Goal: Communication & Community: Connect with others

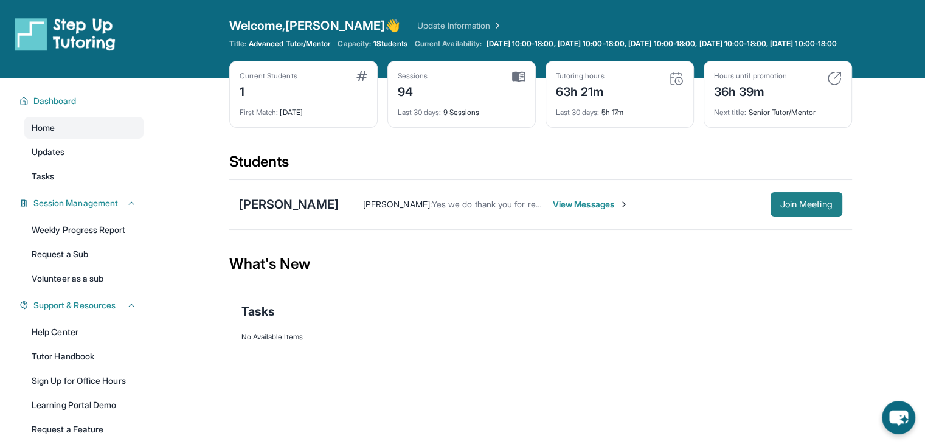
click at [818, 208] on span "Join Meeting" at bounding box center [806, 204] width 52 height 7
click at [553, 210] on span "View Messages" at bounding box center [591, 204] width 76 height 12
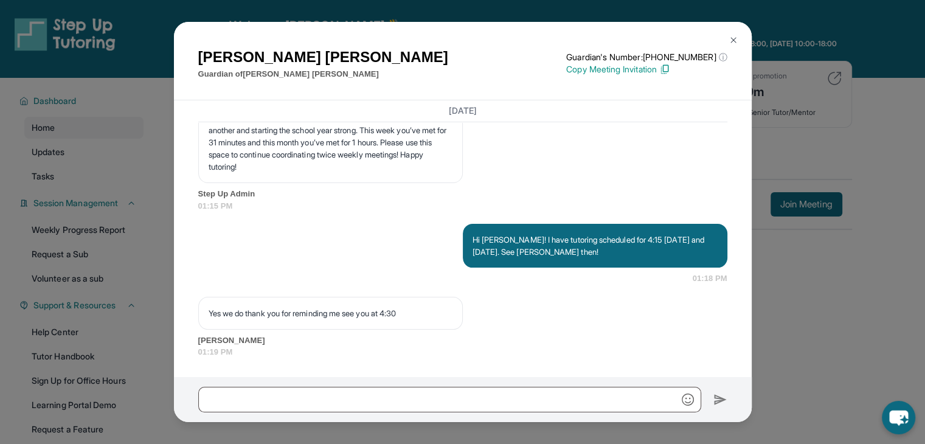
scroll to position [23871, 0]
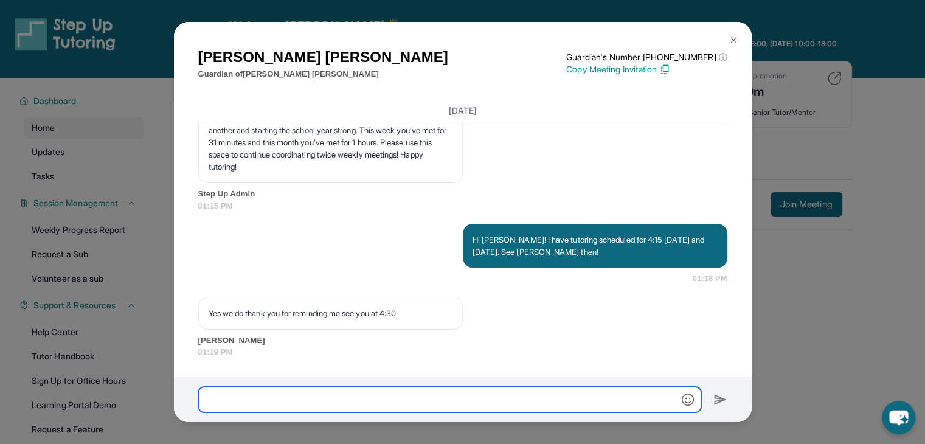
click at [254, 401] on input "text" at bounding box center [449, 400] width 503 height 26
click at [355, 398] on input "**********" at bounding box center [449, 400] width 503 height 26
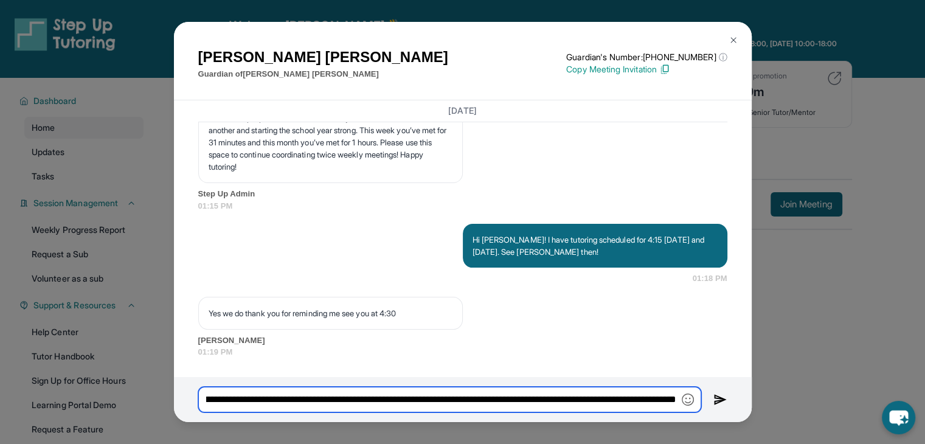
scroll to position [0, 121]
type input "**********"
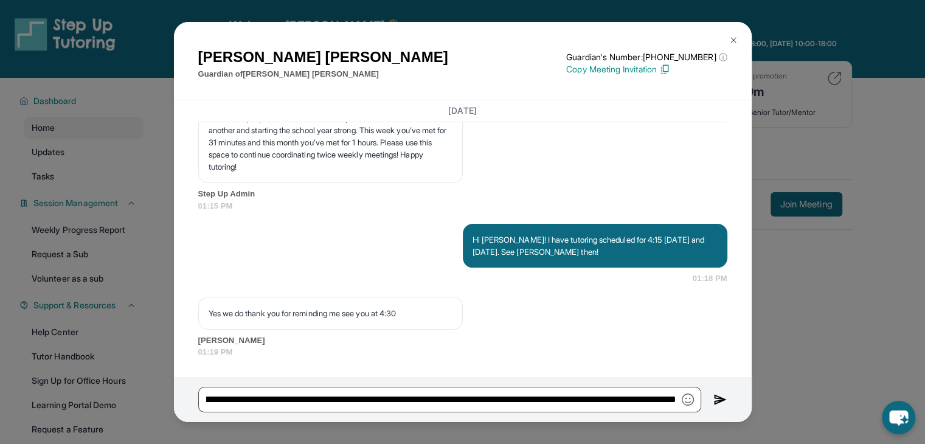
click at [722, 401] on img at bounding box center [720, 399] width 14 height 15
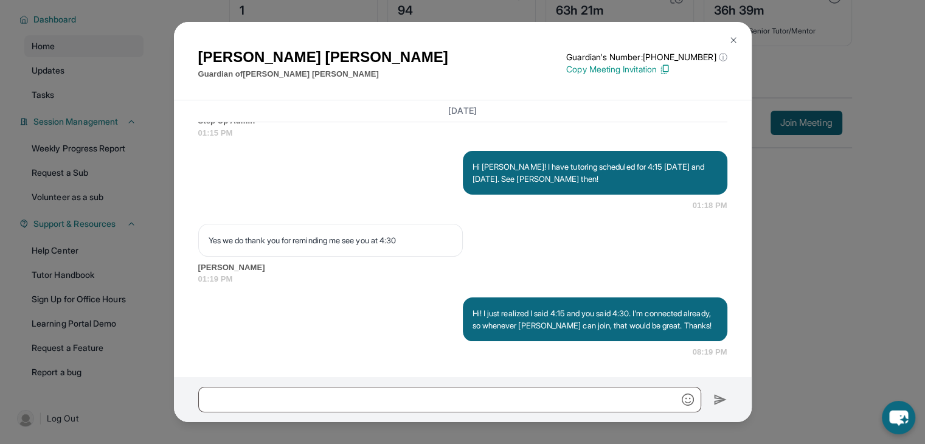
scroll to position [91, 0]
click at [732, 37] on img at bounding box center [733, 40] width 10 height 10
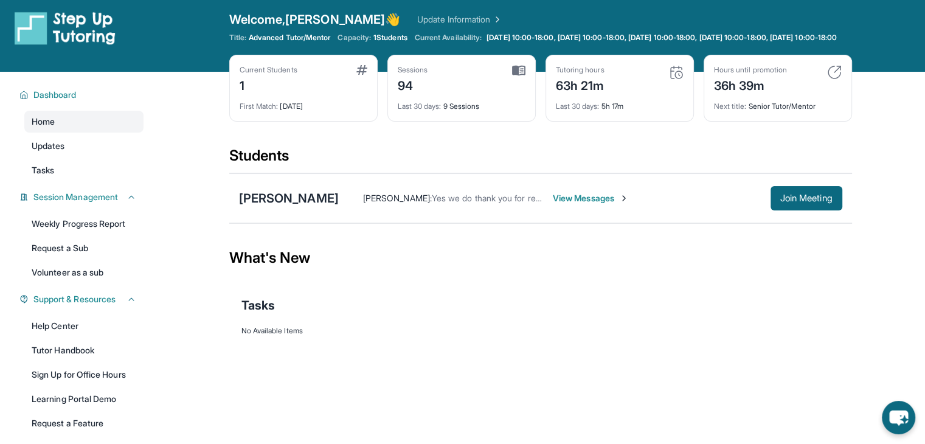
scroll to position [0, 0]
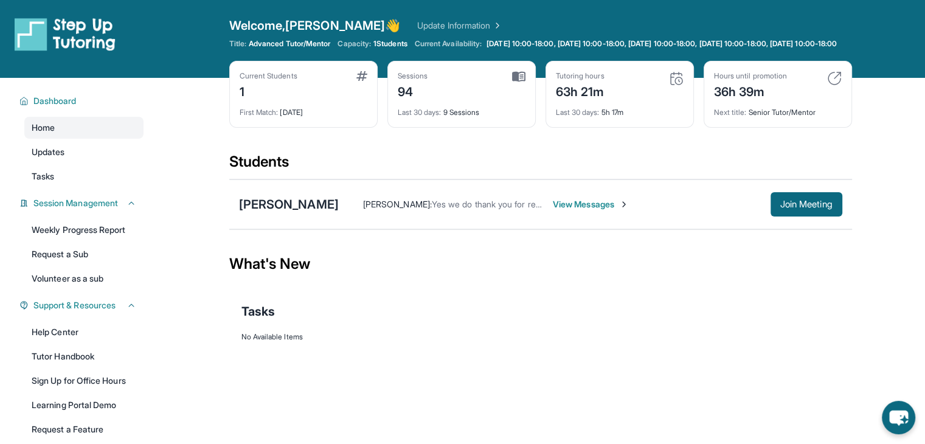
click at [553, 210] on span "View Messages" at bounding box center [591, 204] width 76 height 12
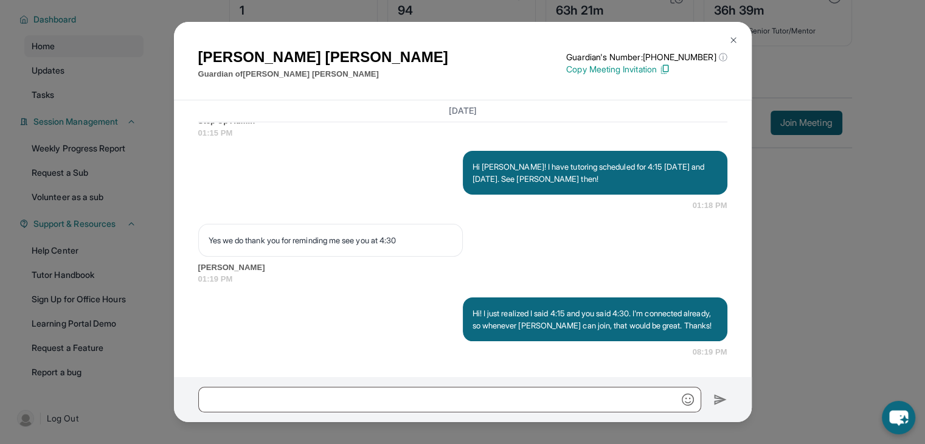
scroll to position [91, 0]
click at [728, 40] on img at bounding box center [733, 40] width 10 height 10
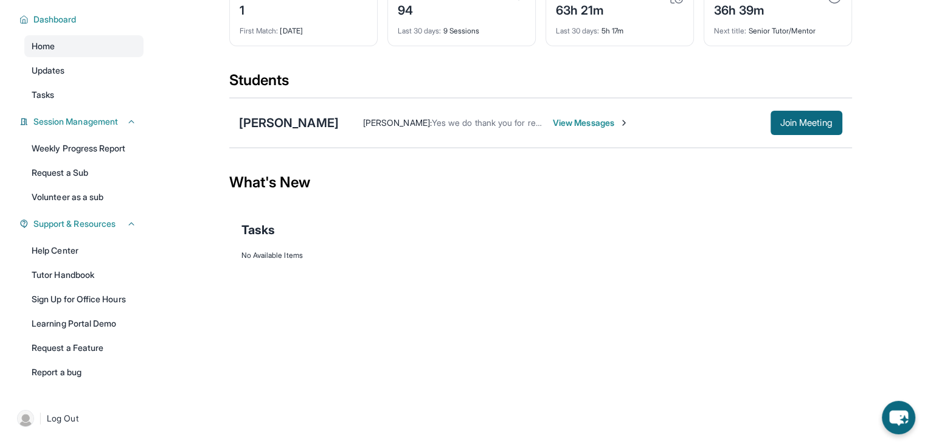
scroll to position [0, 0]
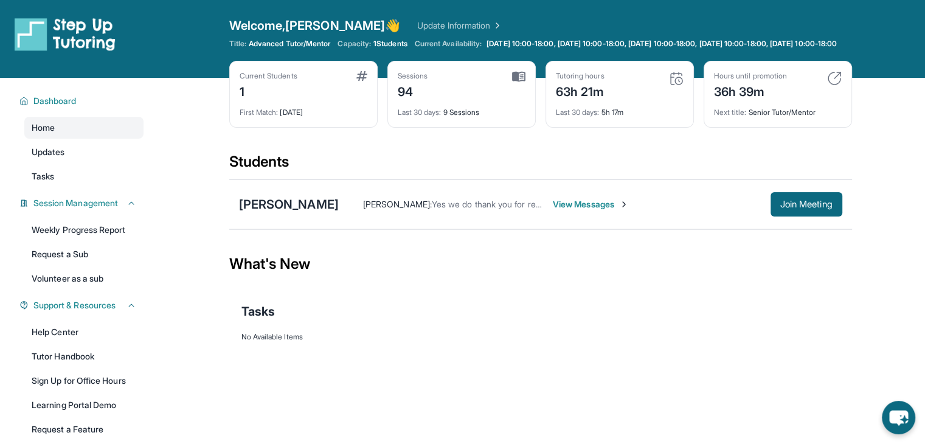
click at [432, 24] on link "Update Information" at bounding box center [459, 25] width 85 height 12
